Goal: Information Seeking & Learning: Understand process/instructions

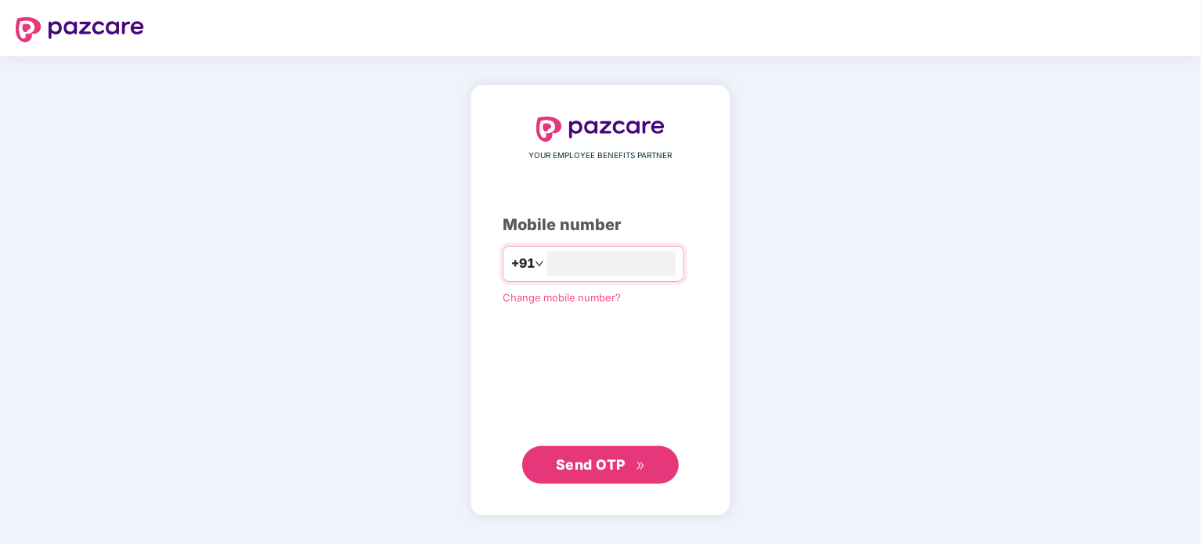
type input "**********"
click at [567, 467] on span "Send OTP" at bounding box center [591, 463] width 70 height 16
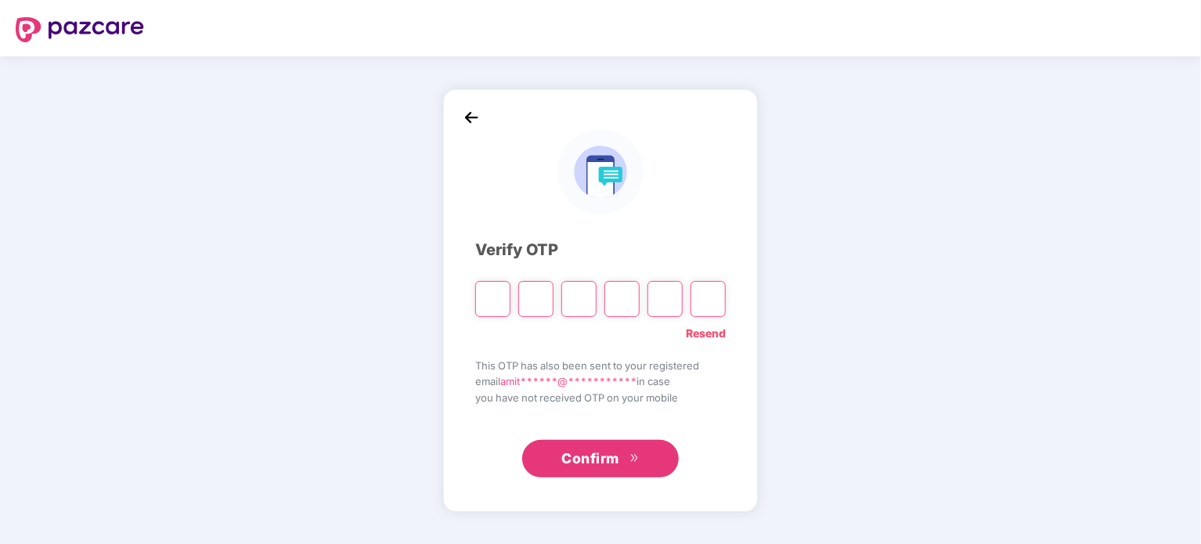
paste input "*"
type input "*"
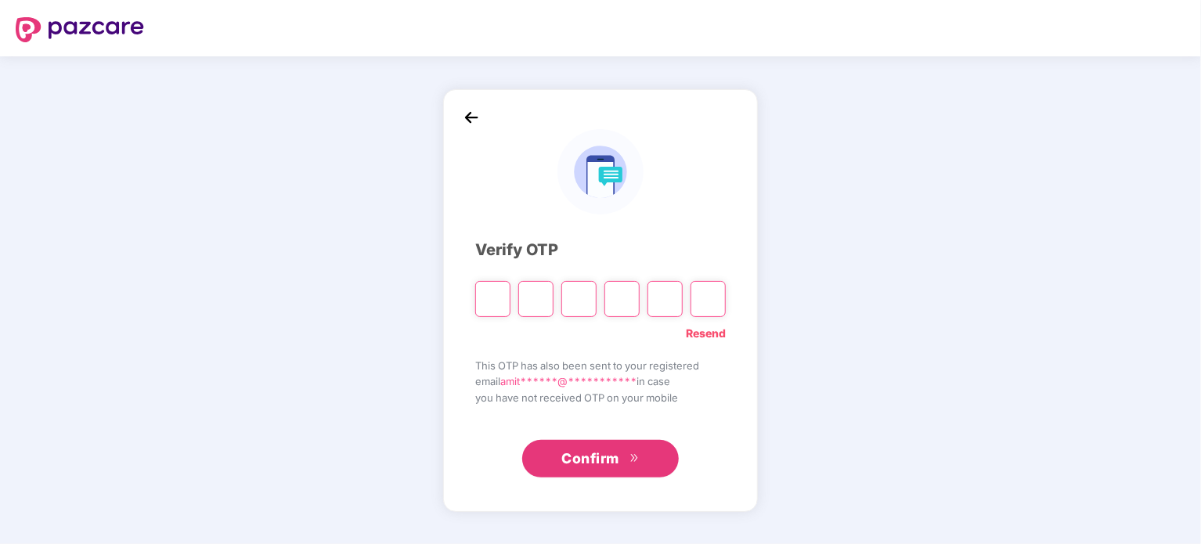
type input "*"
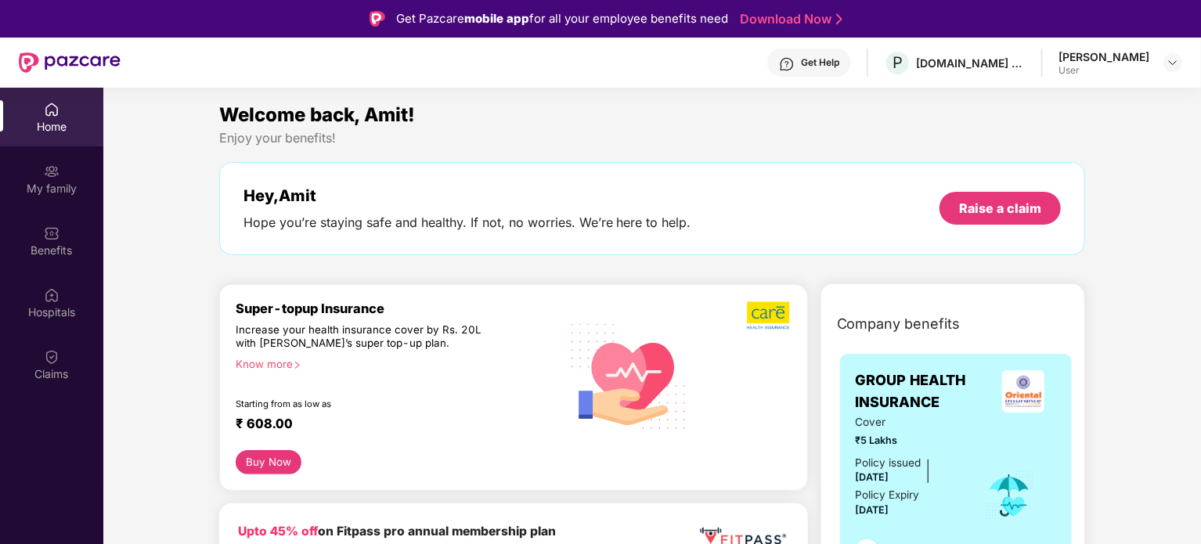
click at [282, 360] on div "Know more" at bounding box center [393, 363] width 315 height 11
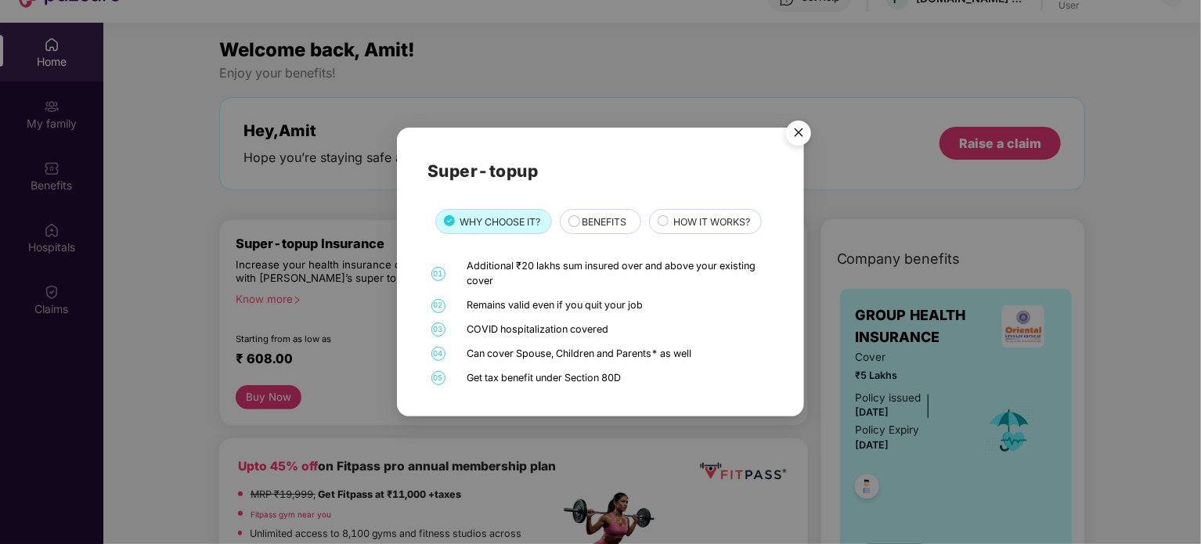
scroll to position [66, 0]
click at [799, 132] on img "Close" at bounding box center [798, 135] width 44 height 44
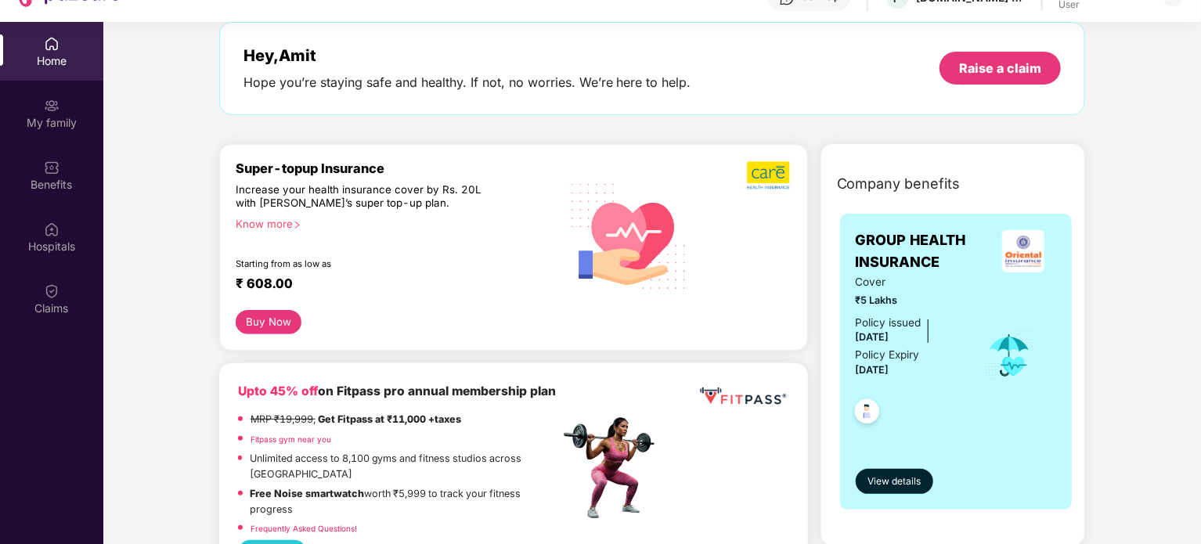
scroll to position [77, 0]
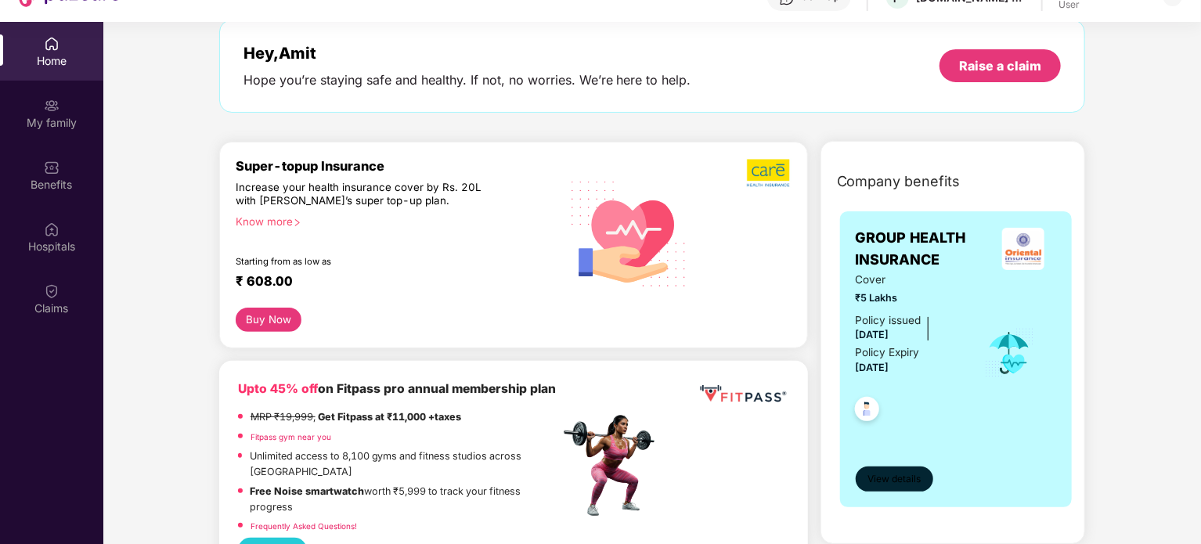
click at [889, 478] on span "View details" at bounding box center [893, 479] width 53 height 15
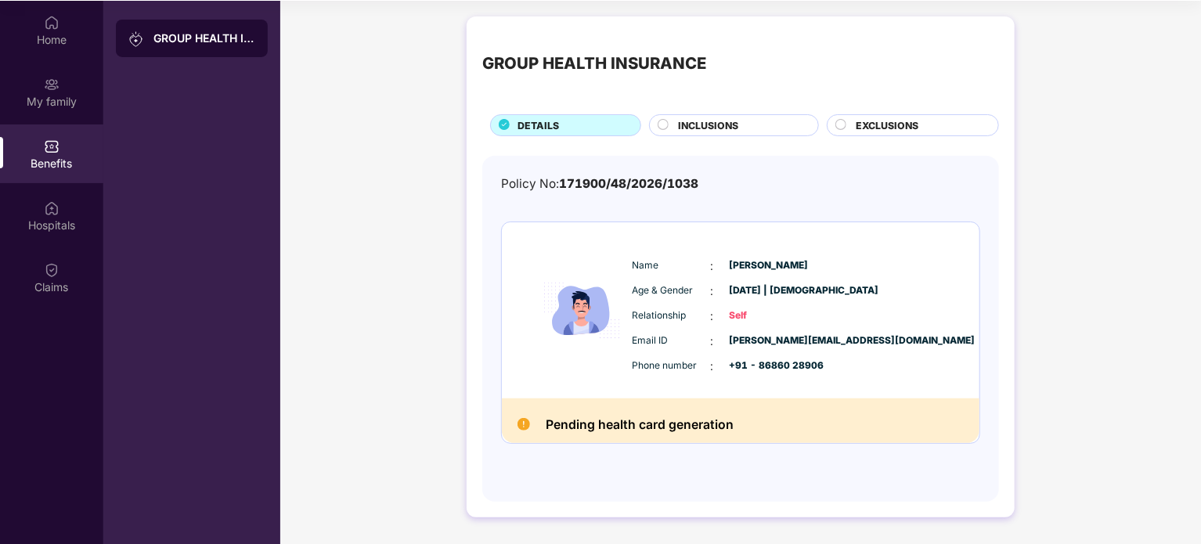
scroll to position [88, 0]
click at [675, 120] on div "INCLUSIONS" at bounding box center [740, 125] width 140 height 17
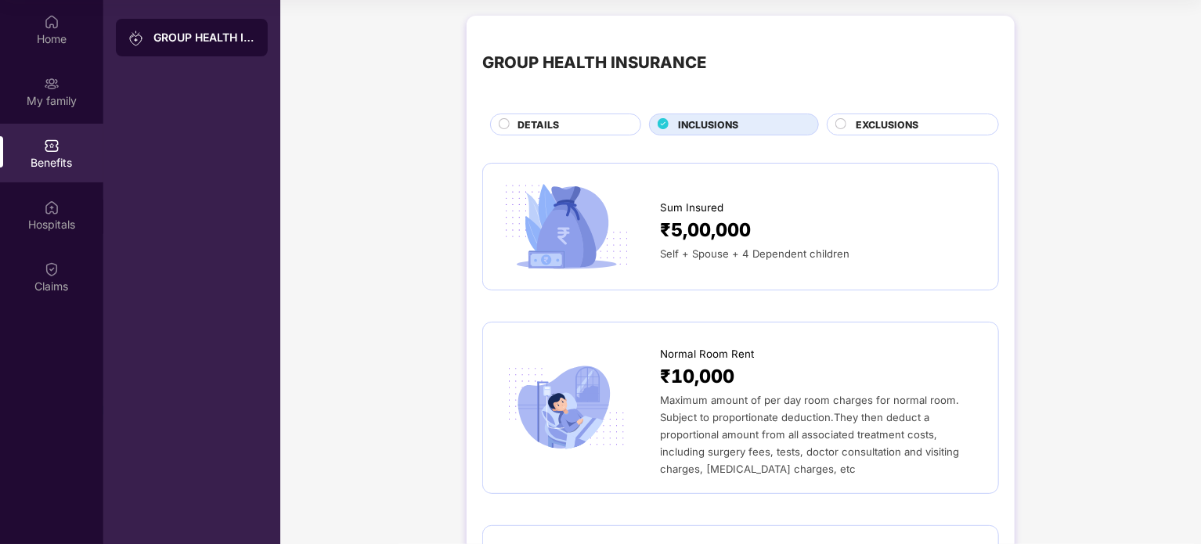
click at [861, 125] on span "EXCLUSIONS" at bounding box center [886, 124] width 63 height 15
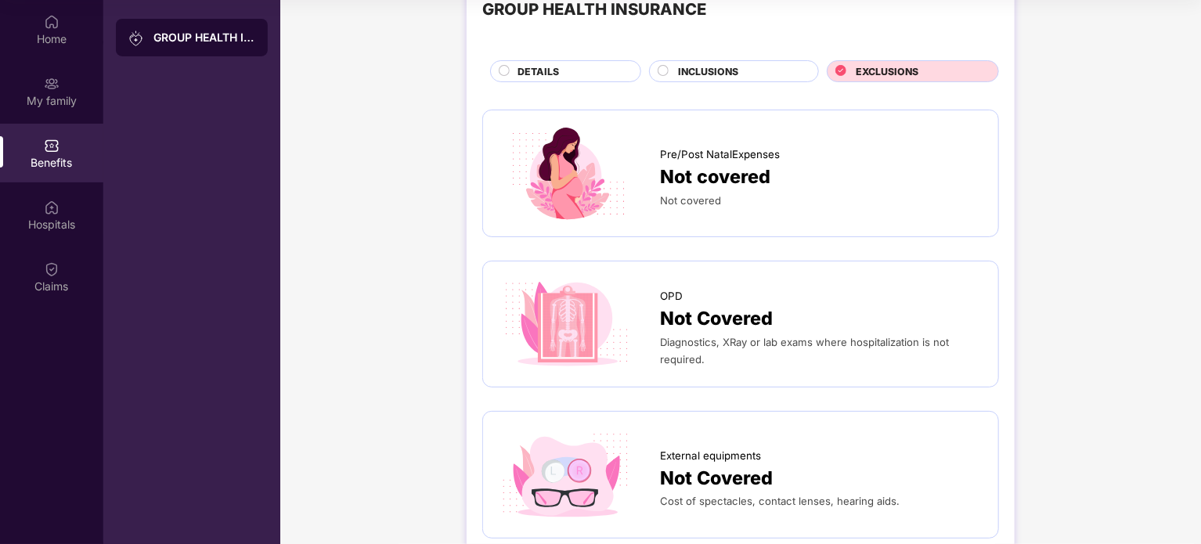
scroll to position [0, 0]
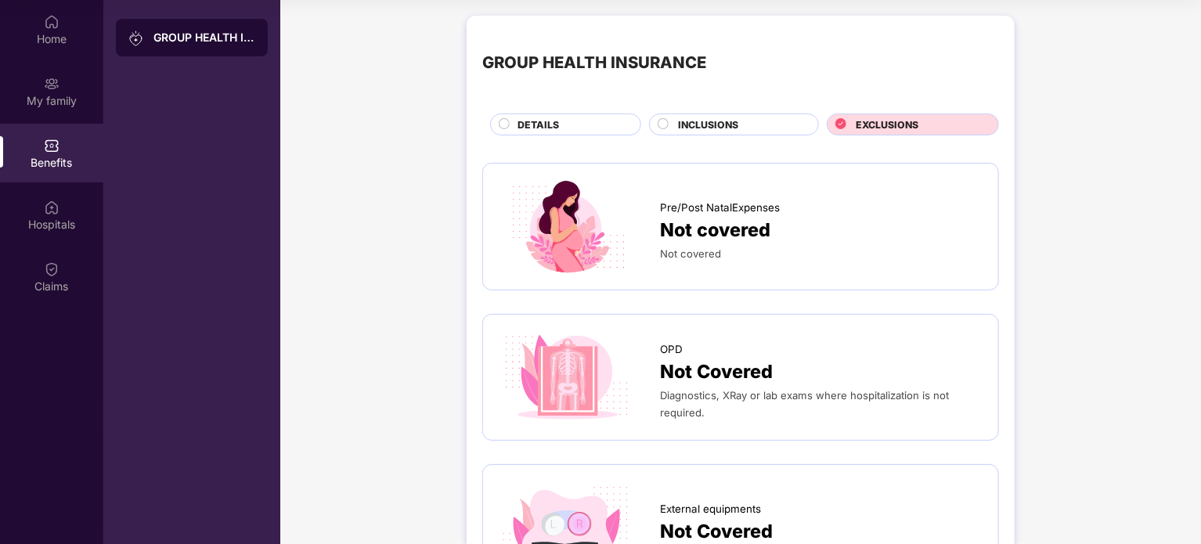
click at [532, 123] on span "DETAILS" at bounding box center [537, 124] width 41 height 15
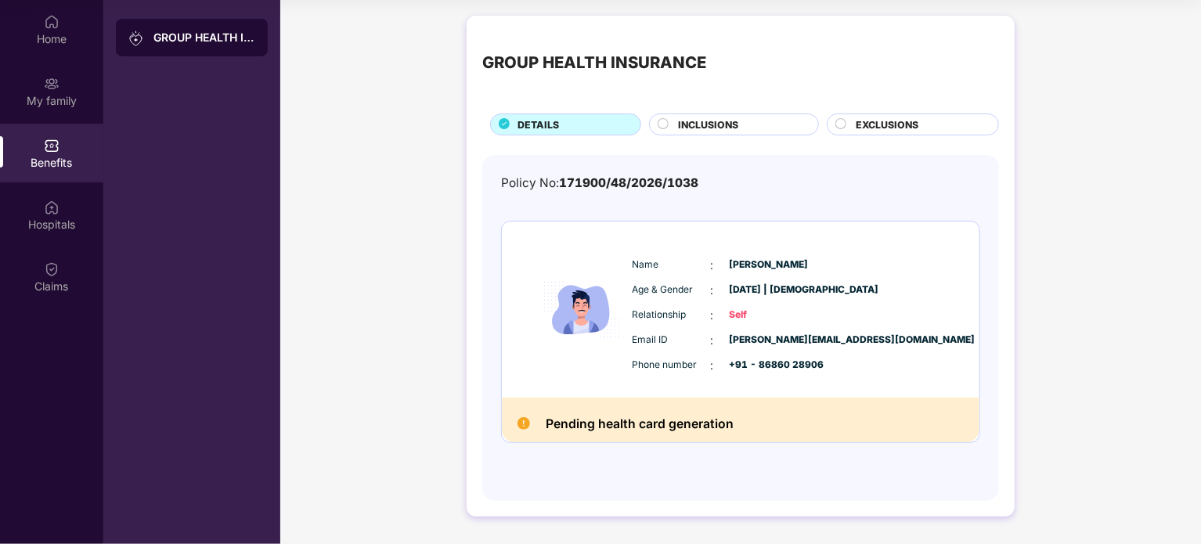
click at [525, 426] on img at bounding box center [523, 423] width 13 height 13
click at [520, 423] on img at bounding box center [523, 423] width 13 height 13
click at [39, 284] on div "Claims" at bounding box center [51, 287] width 103 height 16
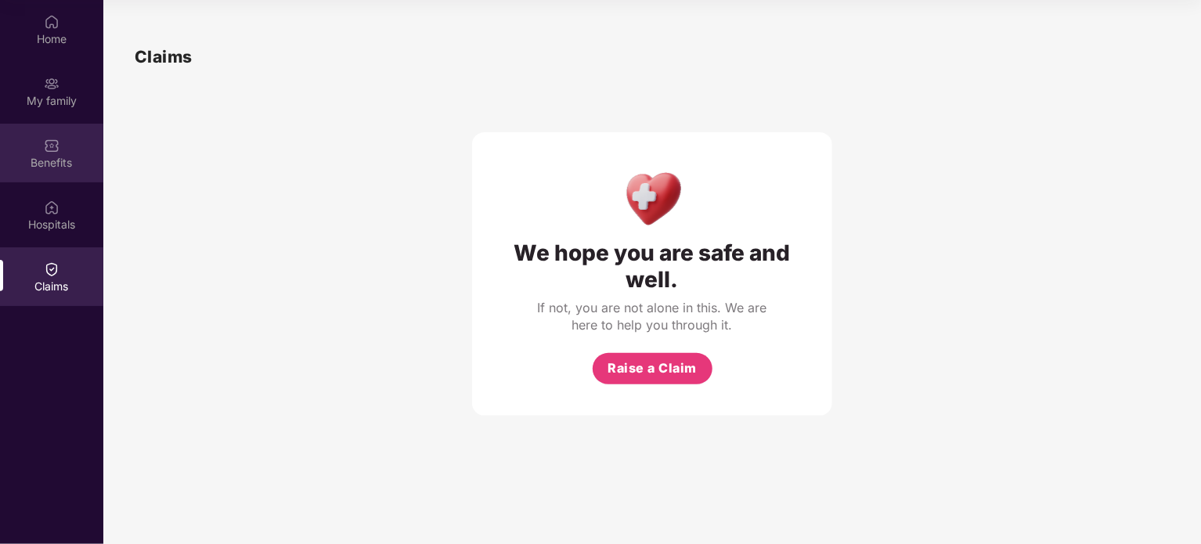
click at [41, 149] on div "Benefits" at bounding box center [51, 153] width 103 height 59
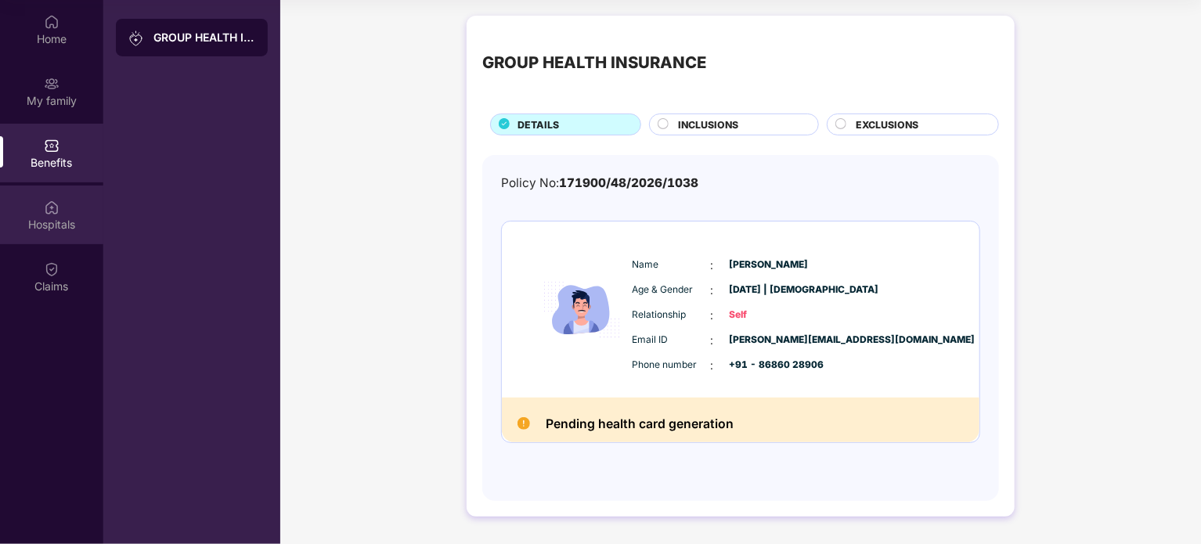
click at [38, 225] on div "Hospitals" at bounding box center [51, 225] width 103 height 16
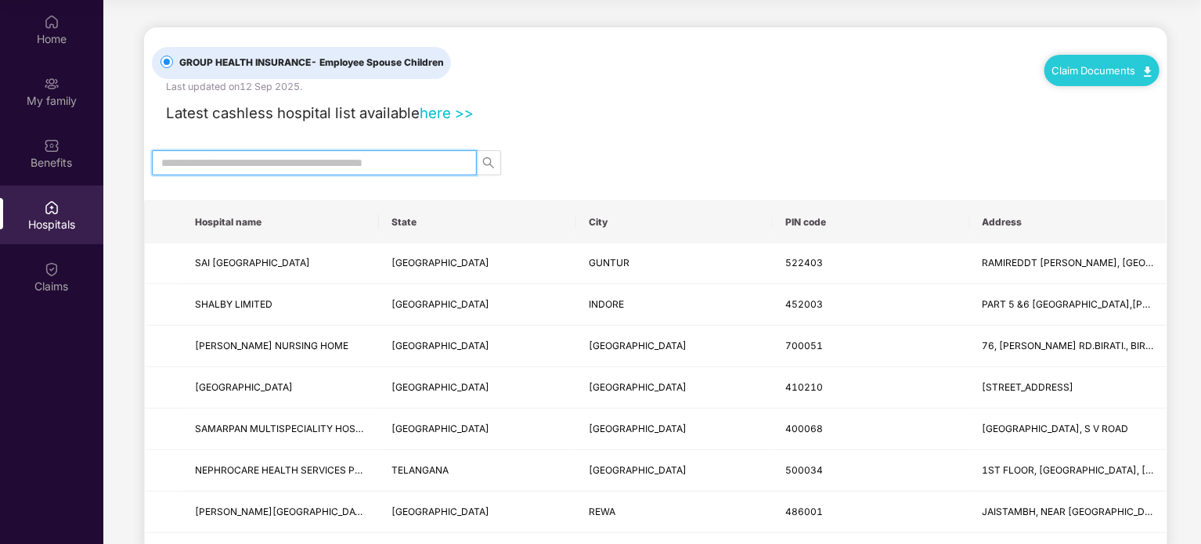
click at [301, 160] on input "text" at bounding box center [307, 162] width 293 height 17
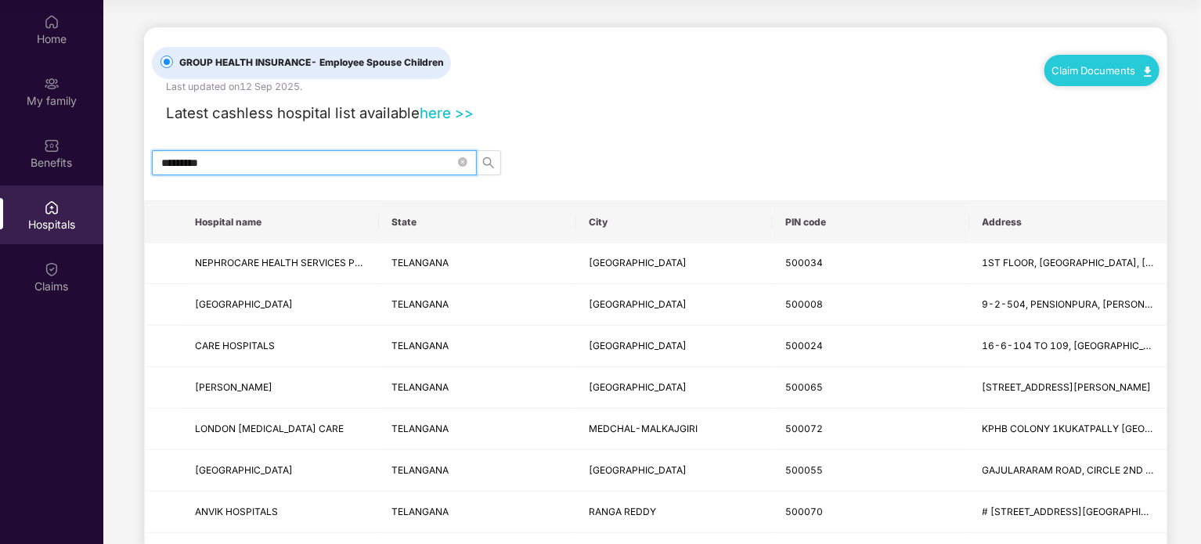
click at [304, 157] on input "*********" at bounding box center [307, 162] width 293 height 17
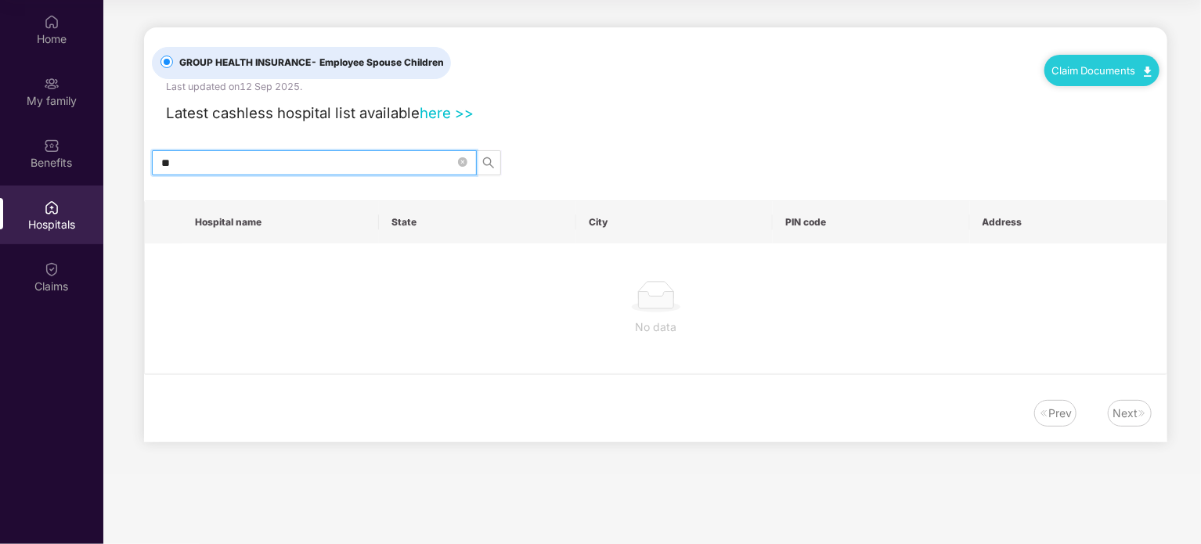
type input "*"
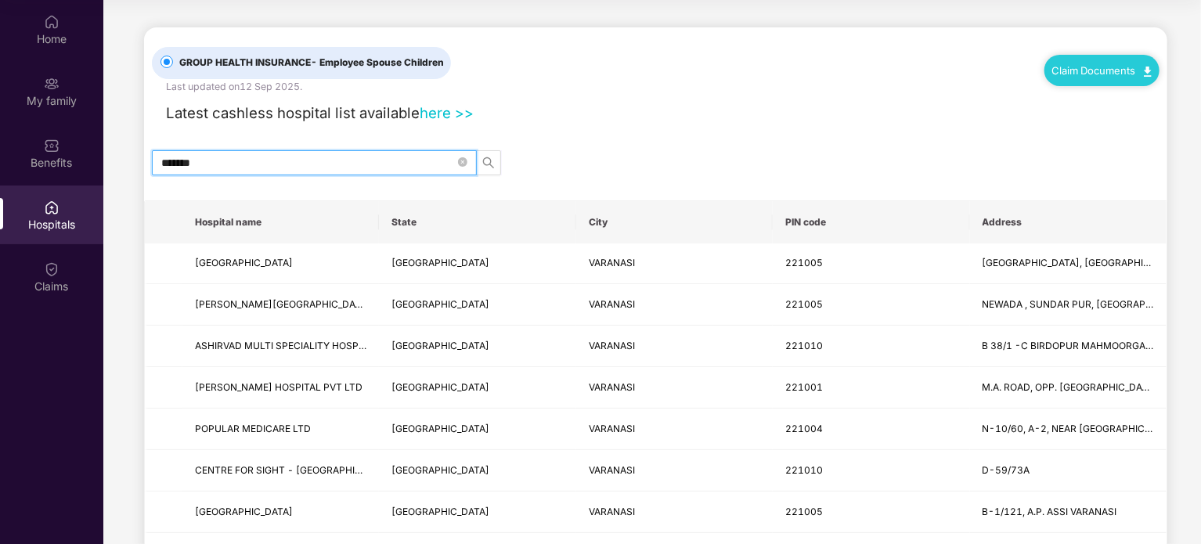
type input "********"
click at [232, 157] on input "********" at bounding box center [307, 162] width 293 height 17
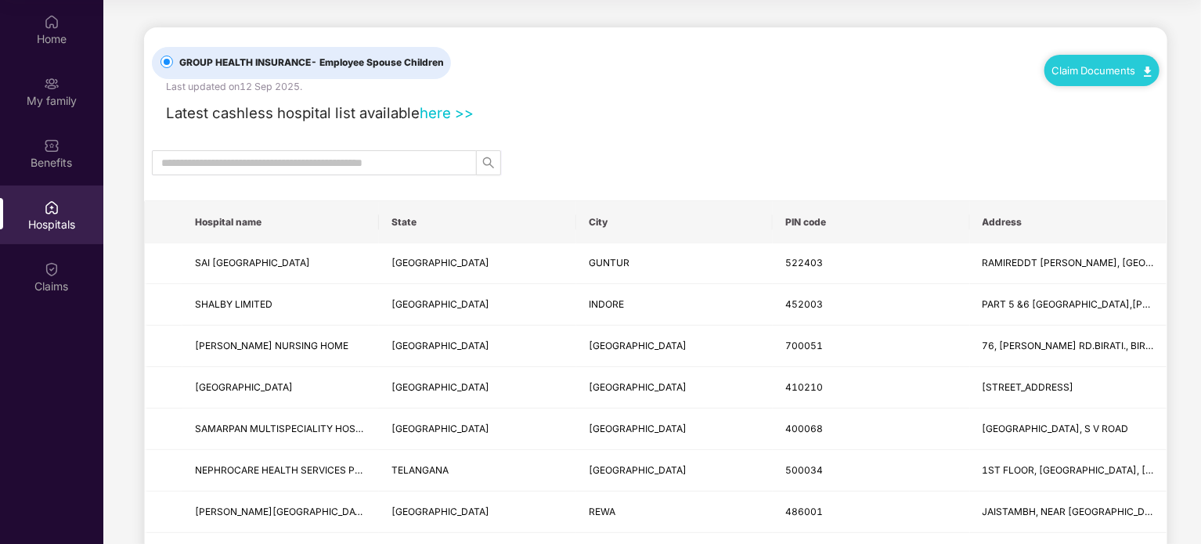
click at [1096, 82] on div "Claim Documents" at bounding box center [1101, 70] width 115 height 31
click at [1076, 68] on link "Claim Documents" at bounding box center [1101, 70] width 99 height 13
click at [1084, 99] on link "Claim Form" at bounding box center [1108, 98] width 102 height 34
click at [1071, 64] on link "Claim Documents" at bounding box center [1101, 70] width 99 height 13
click at [1074, 124] on link "Claim Process" at bounding box center [1108, 130] width 102 height 34
